Goal: Understand process/instructions: Learn how to perform a task or action

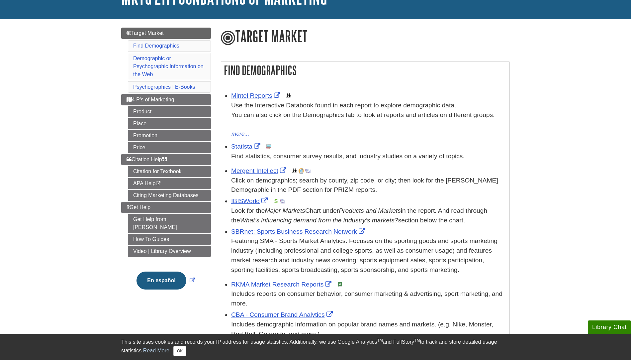
scroll to position [57, 0]
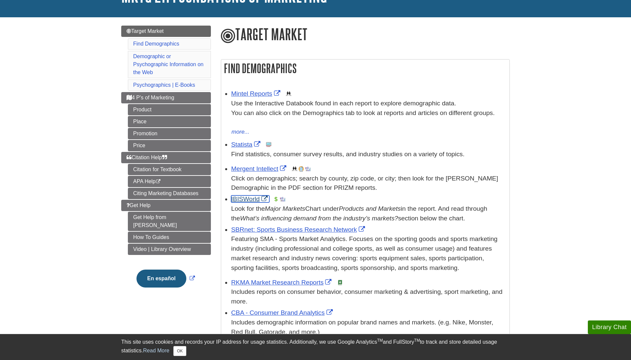
click at [244, 201] on link "IBISWorld" at bounding box center [250, 198] width 38 height 7
click at [256, 97] on link "Mintel Reports" at bounding box center [256, 93] width 51 height 7
click at [239, 144] on link "Statista" at bounding box center [246, 144] width 31 height 7
click at [240, 146] on link "Statista" at bounding box center [246, 144] width 31 height 7
click at [253, 95] on link "Mintel Reports" at bounding box center [256, 93] width 51 height 7
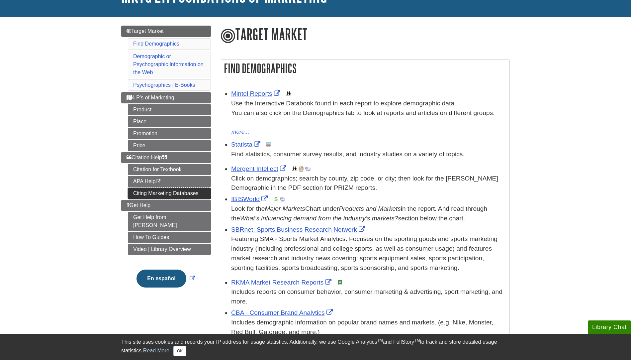
click at [194, 189] on link "Citing Marketing Databases" at bounding box center [169, 193] width 83 height 11
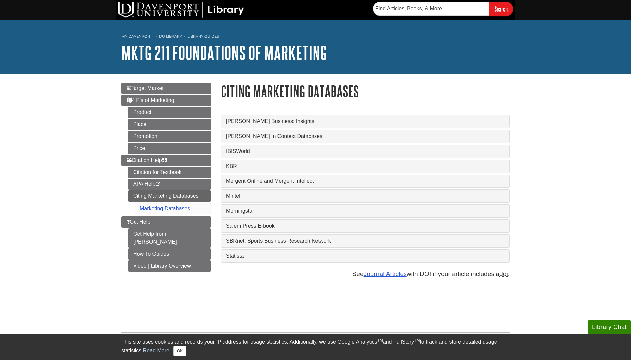
click at [297, 146] on div "IBISWorld" at bounding box center [365, 151] width 288 height 13
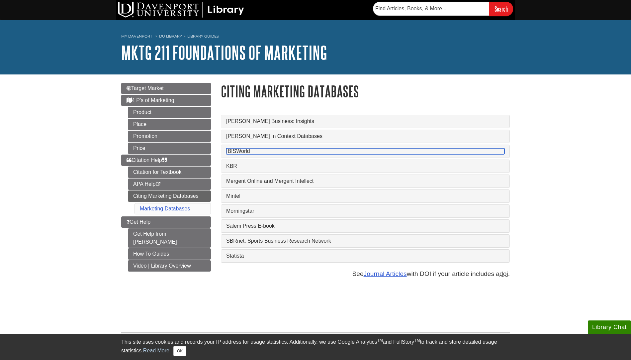
click at [297, 150] on link "IBISWorld" at bounding box center [365, 151] width 278 height 6
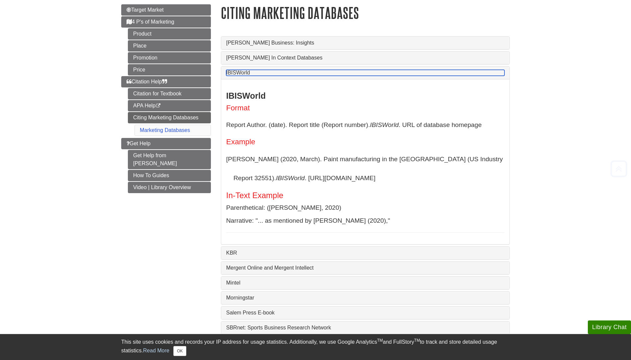
scroll to position [80, 0]
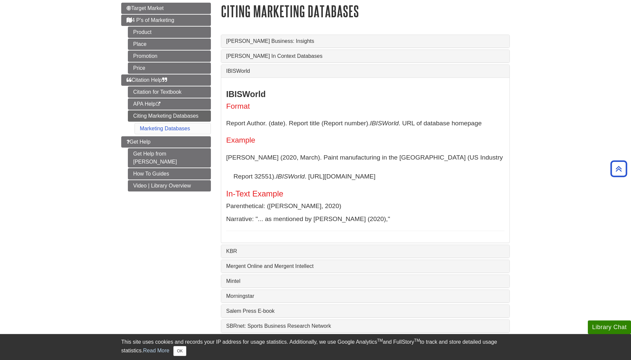
drag, startPoint x: 229, startPoint y: 176, endPoint x: 344, endPoint y: 179, distance: 114.9
click at [344, 179] on p "Fernandez, C. (2020, March). Paint manufacturing in the US (US Industry Report …" at bounding box center [365, 167] width 278 height 38
click at [378, 170] on p "Fernandez, C. (2020, March). Paint manufacturing in the US (US Industry Report …" at bounding box center [365, 167] width 278 height 38
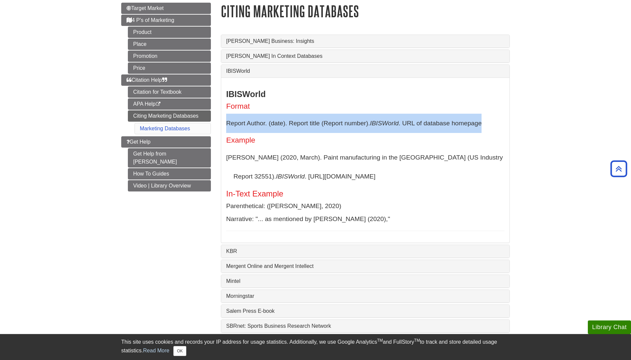
drag, startPoint x: 226, startPoint y: 124, endPoint x: 497, endPoint y: 132, distance: 270.7
click at [497, 132] on p "Report Author. (date). Report title (Report number). IBISWorld . URL of databas…" at bounding box center [365, 123] width 278 height 19
copy p "Report Author. (date). Report title (Report number). IBISWorld . URL of databas…"
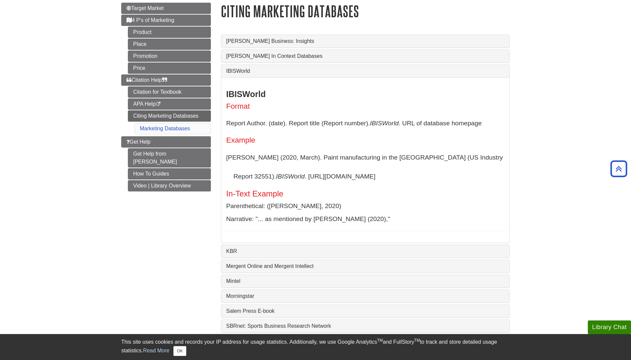
click at [236, 153] on p "Fernandez, C. (2020, March). Paint manufacturing in the US (US Industry Report …" at bounding box center [365, 167] width 278 height 38
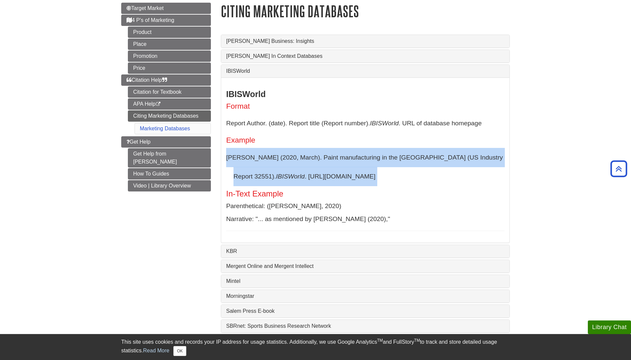
drag, startPoint x: 227, startPoint y: 158, endPoint x: 389, endPoint y: 188, distance: 164.3
click at [389, 188] on div "IBISWorld Format Report Author. (date). Report title (Report number). IBISWorld…" at bounding box center [365, 159] width 278 height 141
copy div "Fernandez, C. (2020, March). Paint manufacturing in the US (US Industry Report …"
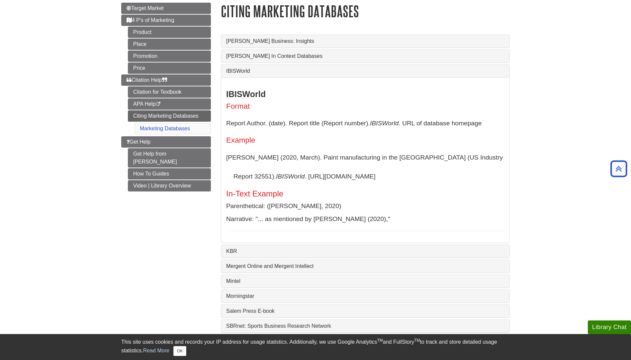
click at [369, 192] on h5 "In-Text Example" at bounding box center [365, 193] width 278 height 9
drag, startPoint x: 342, startPoint y: 182, endPoint x: 226, endPoint y: 159, distance: 118.0
click at [226, 159] on p "Fernandez, C. (2020, March). Paint manufacturing in the US (US Industry Report …" at bounding box center [365, 167] width 278 height 38
copy p "Fernandez, C. (2020, March). Paint manufacturing in the US (US Industry Report …"
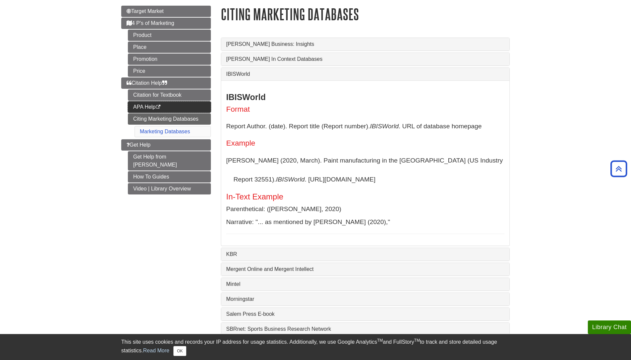
click at [146, 103] on link "APA Help This link opens in a new window" at bounding box center [169, 106] width 83 height 11
click at [243, 154] on p "Fernandez, C. (2020, March). Paint manufacturing in the US (US Industry Report …" at bounding box center [365, 170] width 278 height 38
drag, startPoint x: 225, startPoint y: 161, endPoint x: 377, endPoint y: 182, distance: 154.2
click at [377, 182] on div "IBISWorld Format Report Author. (date). Report title (Report number). IBISWorld…" at bounding box center [365, 162] width 288 height 165
copy p "Fernandez, C. (2020, March). Paint manufacturing in the US (US Industry Report …"
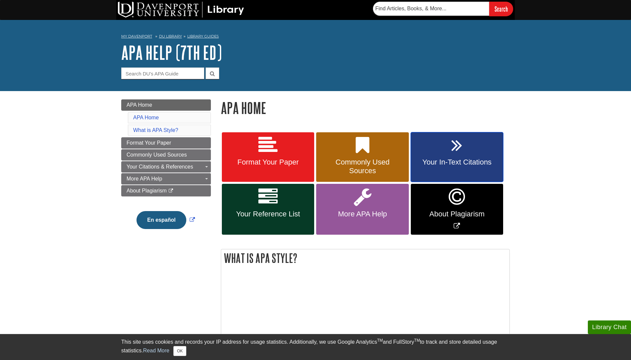
click at [459, 145] on icon at bounding box center [456, 144] width 11 height 19
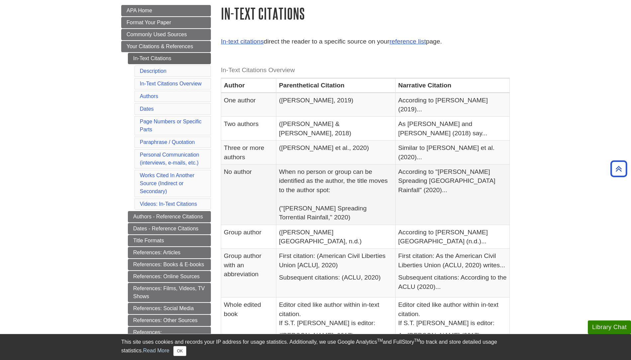
scroll to position [92, 0]
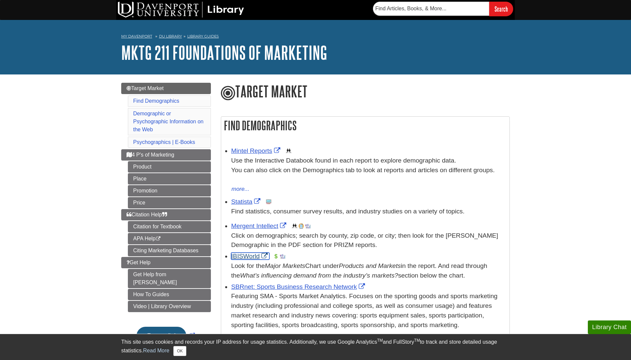
click at [249, 255] on link "IBISWorld" at bounding box center [250, 255] width 38 height 7
